Goal: Use online tool/utility: Utilize a website feature to perform a specific function

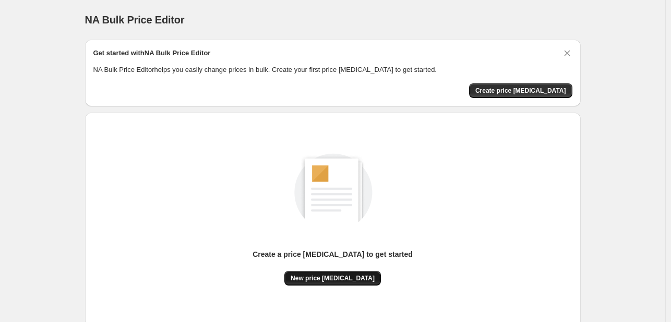
click at [342, 279] on span "New price [MEDICAL_DATA]" at bounding box center [333, 278] width 84 height 8
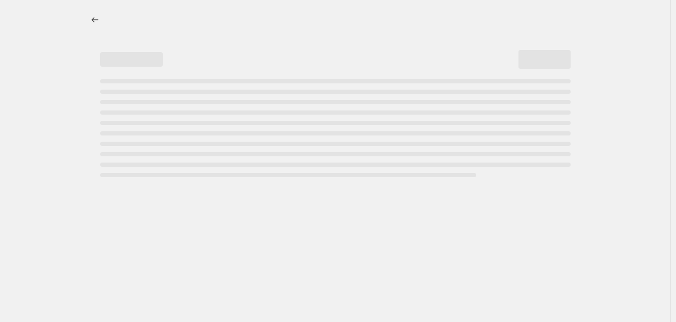
select select "percentage"
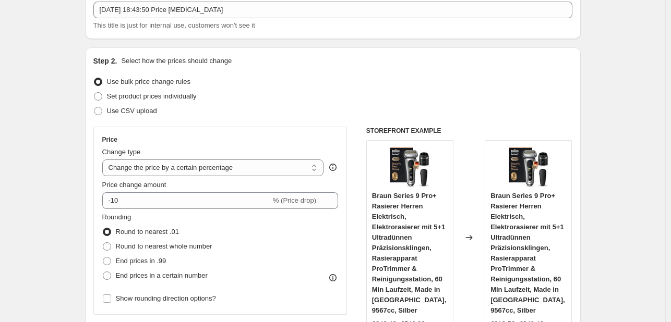
scroll to position [157, 0]
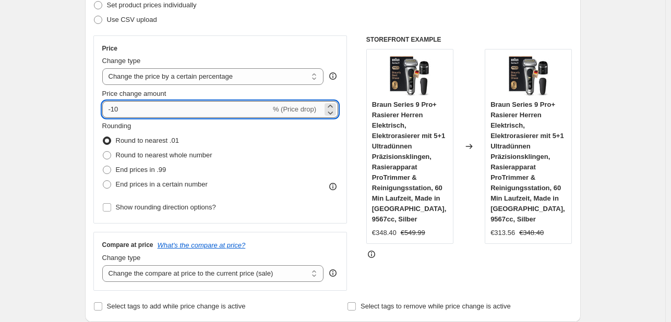
click at [152, 113] on input "-10" at bounding box center [186, 109] width 169 height 17
type input "-1"
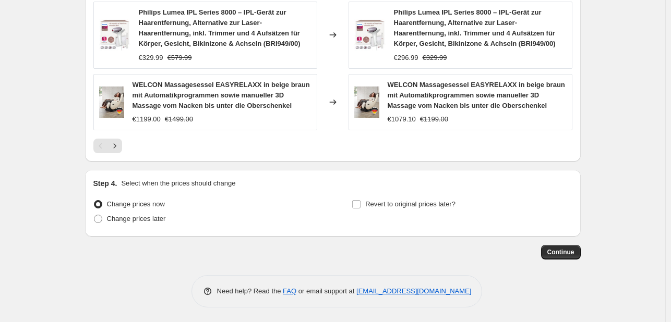
scroll to position [851, 0]
type input "-35"
click at [559, 248] on span "Continue" at bounding box center [560, 252] width 27 height 8
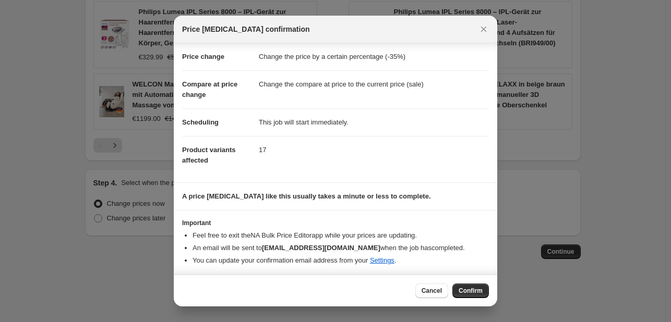
scroll to position [20, 0]
click at [467, 288] on span "Confirm" at bounding box center [471, 291] width 24 height 8
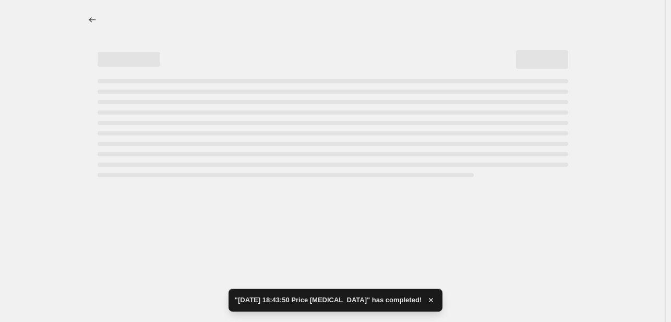
select select "percentage"
